Goal: Transaction & Acquisition: Book appointment/travel/reservation

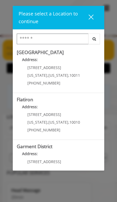
scroll to position [95, 0]
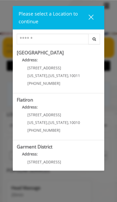
click at [30, 120] on span "[US_STATE]" at bounding box center [37, 122] width 20 height 5
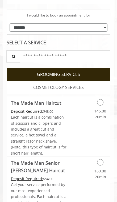
scroll to position [131, 0]
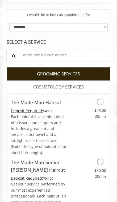
click at [100, 102] on icon "Grooming services" at bounding box center [100, 101] width 6 height 6
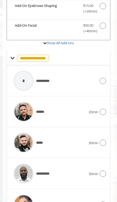
scroll to position [289, 0]
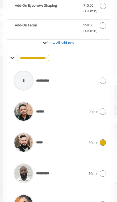
click at [105, 139] on icon at bounding box center [103, 142] width 6 height 6
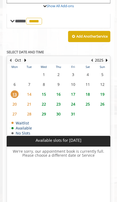
scroll to position [326, 0]
click at [30, 90] on span "14" at bounding box center [29, 94] width 8 height 8
click at [43, 90] on span "15" at bounding box center [44, 94] width 8 height 8
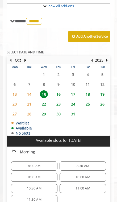
scroll to position [334, 0]
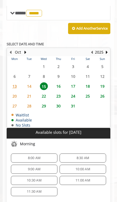
click at [30, 82] on span "14" at bounding box center [29, 86] width 8 height 8
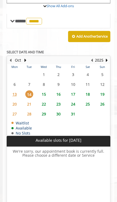
click at [43, 90] on span "15" at bounding box center [44, 94] width 8 height 8
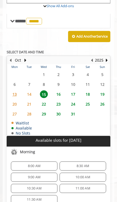
scroll to position [334, 0]
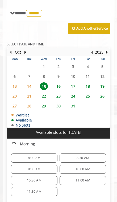
click at [59, 82] on span "16" at bounding box center [59, 86] width 8 height 8
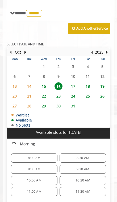
click at [30, 82] on span "14" at bounding box center [29, 86] width 8 height 8
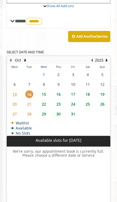
click at [60, 90] on span "16" at bounding box center [59, 94] width 8 height 8
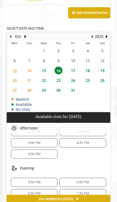
scroll to position [92, 0]
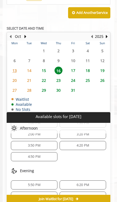
click at [74, 67] on span "17" at bounding box center [73, 71] width 8 height 8
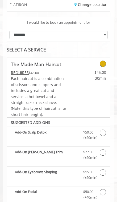
scroll to position [123, 0]
